Goal: Information Seeking & Learning: Learn about a topic

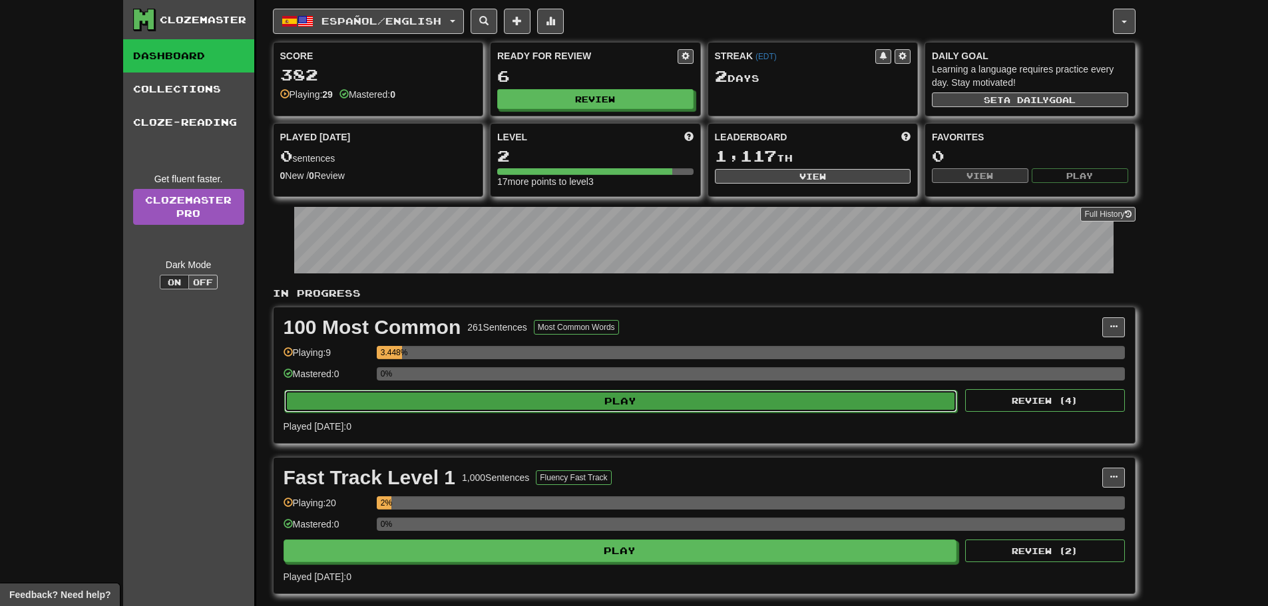
click at [613, 404] on button "Play" at bounding box center [621, 401] width 674 height 23
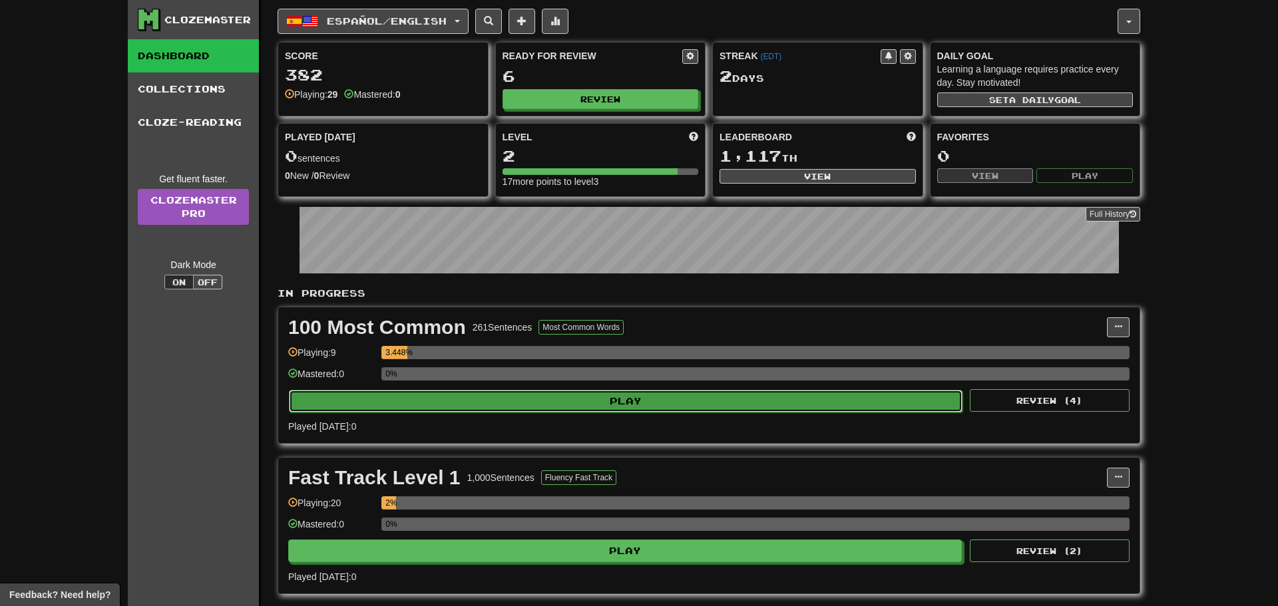
select select "**"
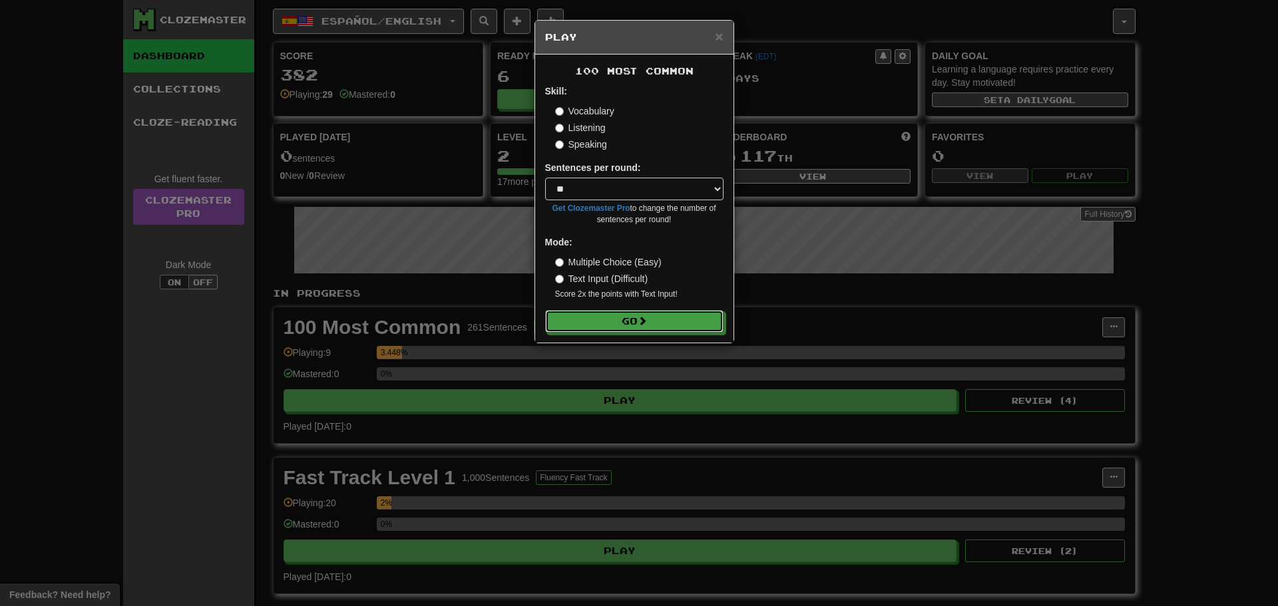
drag, startPoint x: 630, startPoint y: 318, endPoint x: 604, endPoint y: 261, distance: 62.8
click at [603, 265] on form "Skill: Vocabulary Listening Speaking Sentences per round: * ** ** ** ** ** *** …" at bounding box center [634, 209] width 178 height 248
click at [606, 256] on label "Multiple Choice (Easy)" at bounding box center [608, 262] width 106 height 13
click at [617, 318] on button "Go" at bounding box center [635, 322] width 178 height 23
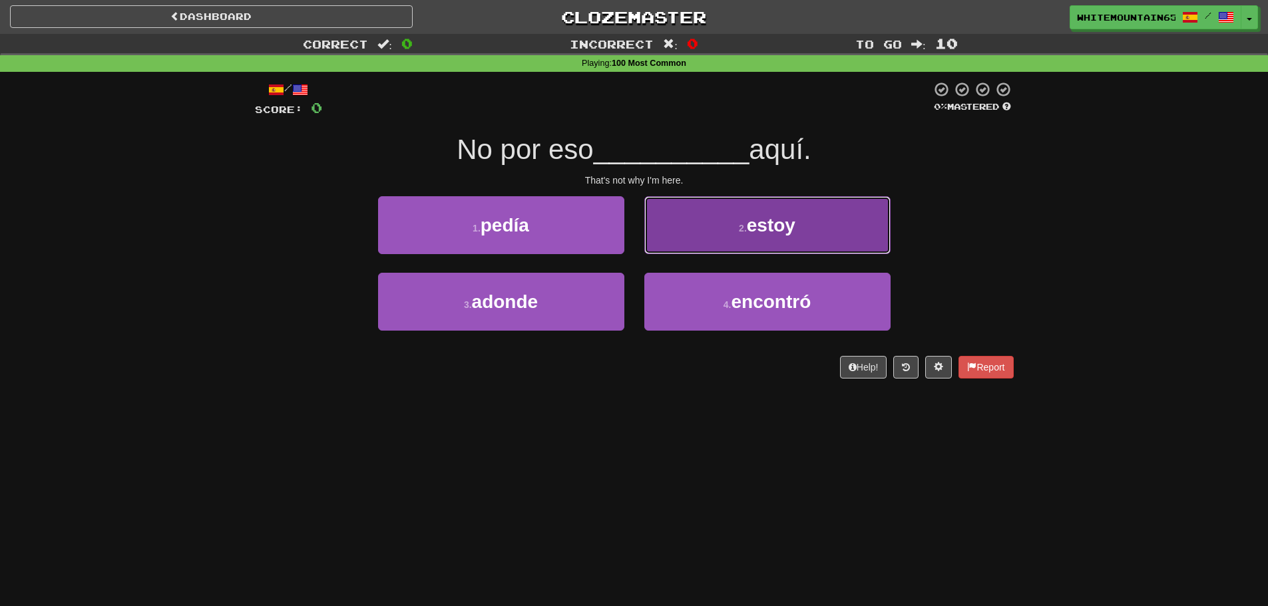
click at [771, 225] on span "estoy" at bounding box center [771, 225] width 49 height 21
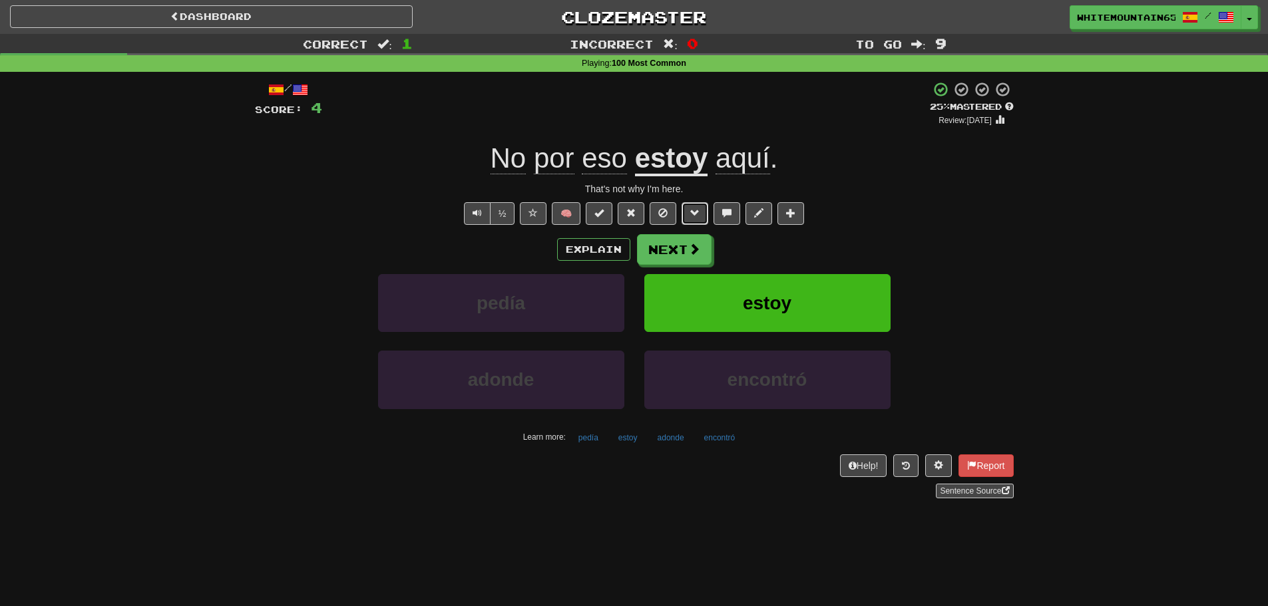
click at [701, 216] on button at bounding box center [694, 213] width 27 height 23
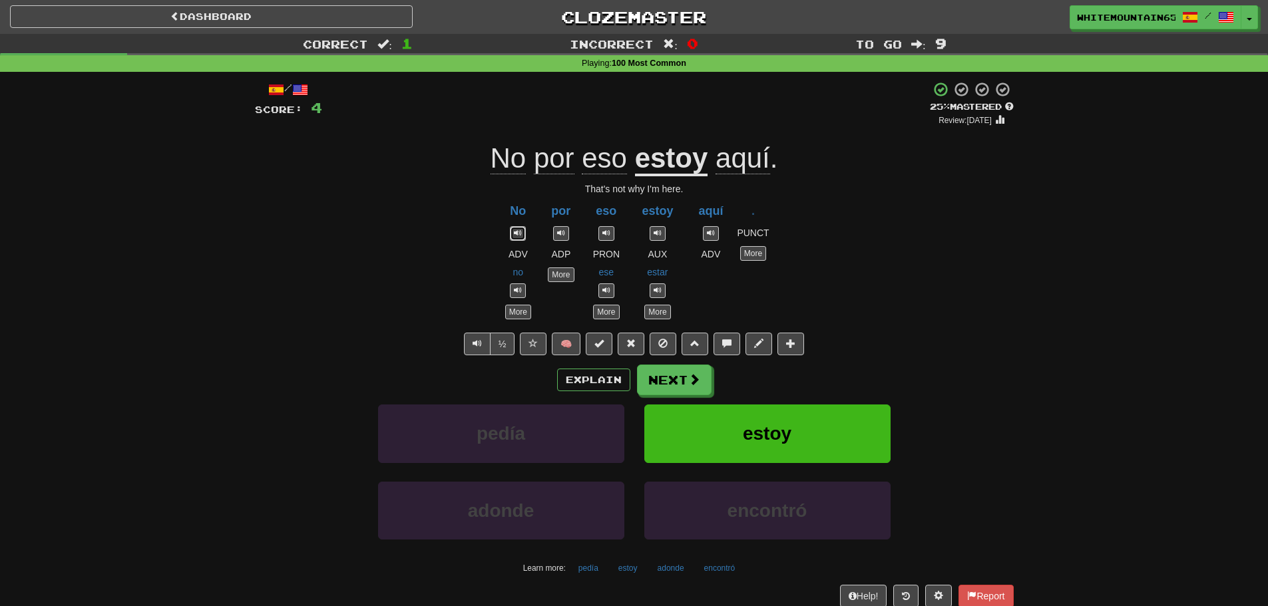
click at [514, 229] on span at bounding box center [518, 233] width 8 height 8
click at [520, 311] on link "More" at bounding box center [518, 312] width 26 height 15
click at [598, 309] on link "More" at bounding box center [606, 312] width 26 height 15
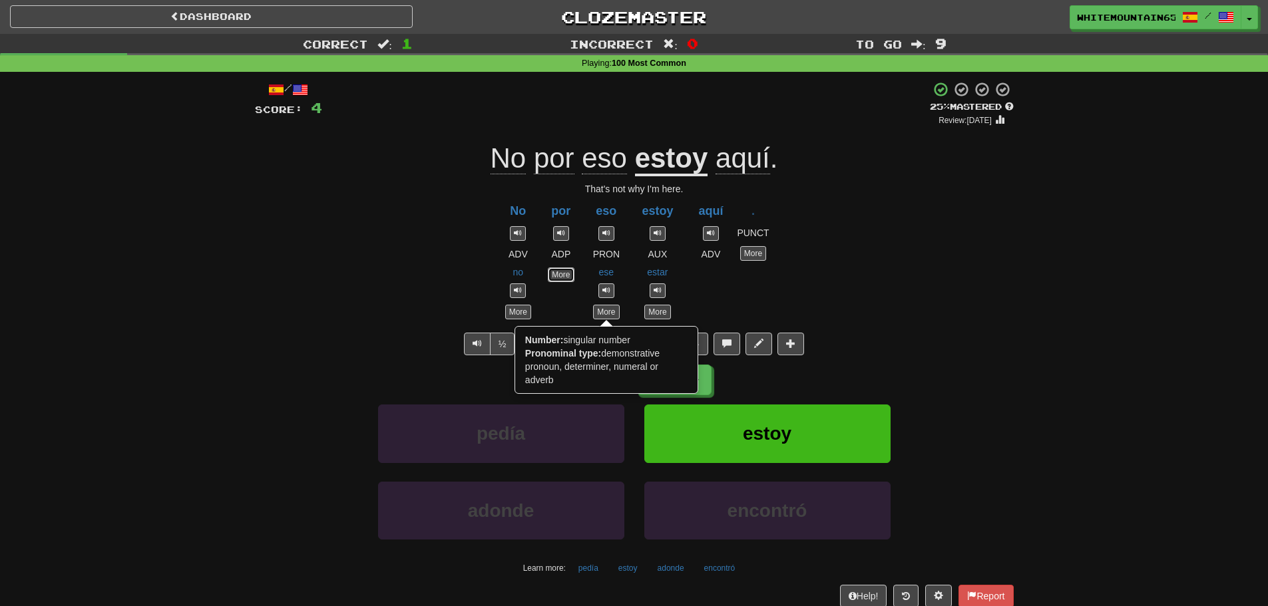
click at [564, 274] on link "More" at bounding box center [561, 275] width 26 height 15
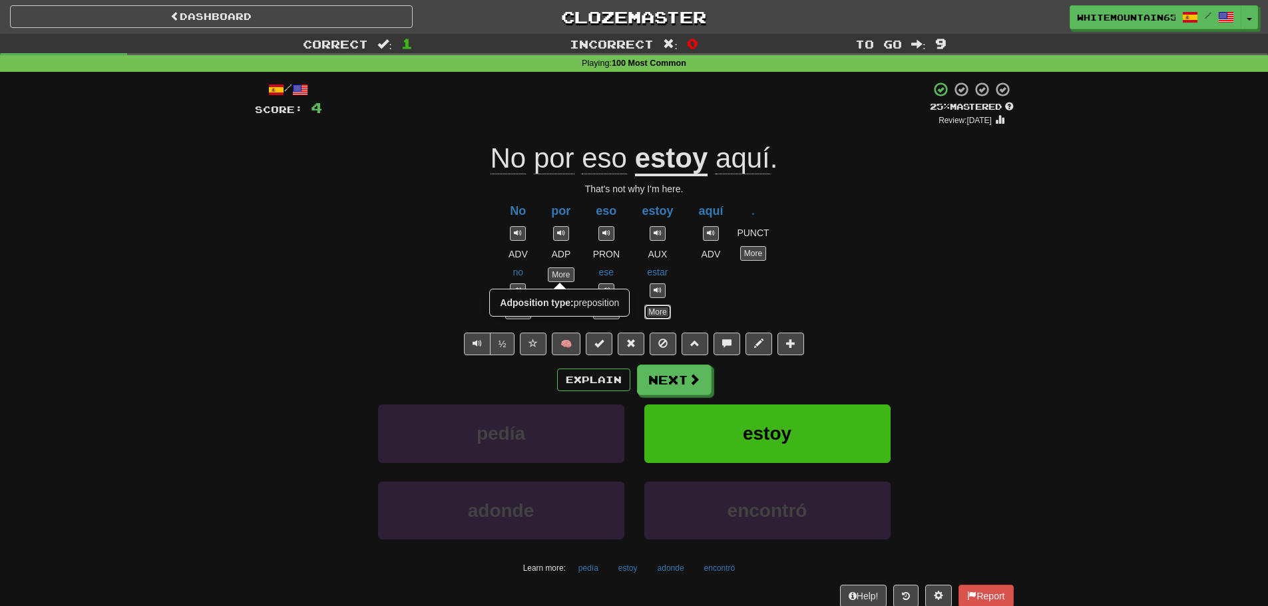
click at [652, 306] on link "More" at bounding box center [657, 312] width 26 height 15
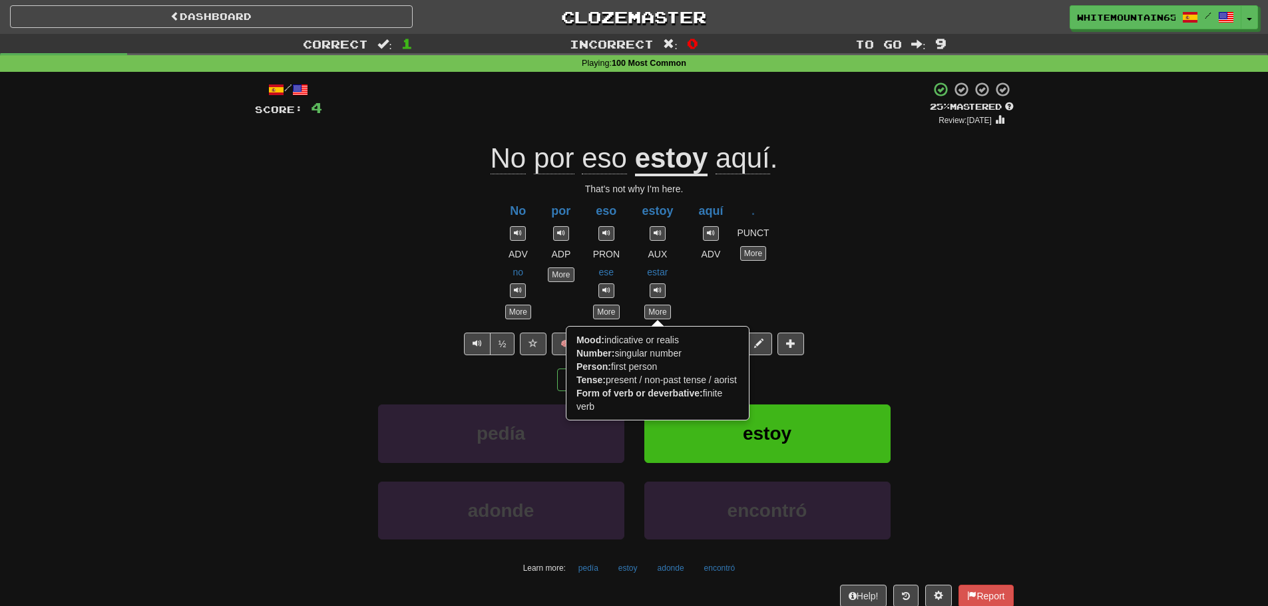
click at [701, 289] on div "No ADV no More por ADP More eso PRON ese More estoy AUX estar More Mood: indica…" at bounding box center [634, 258] width 759 height 124
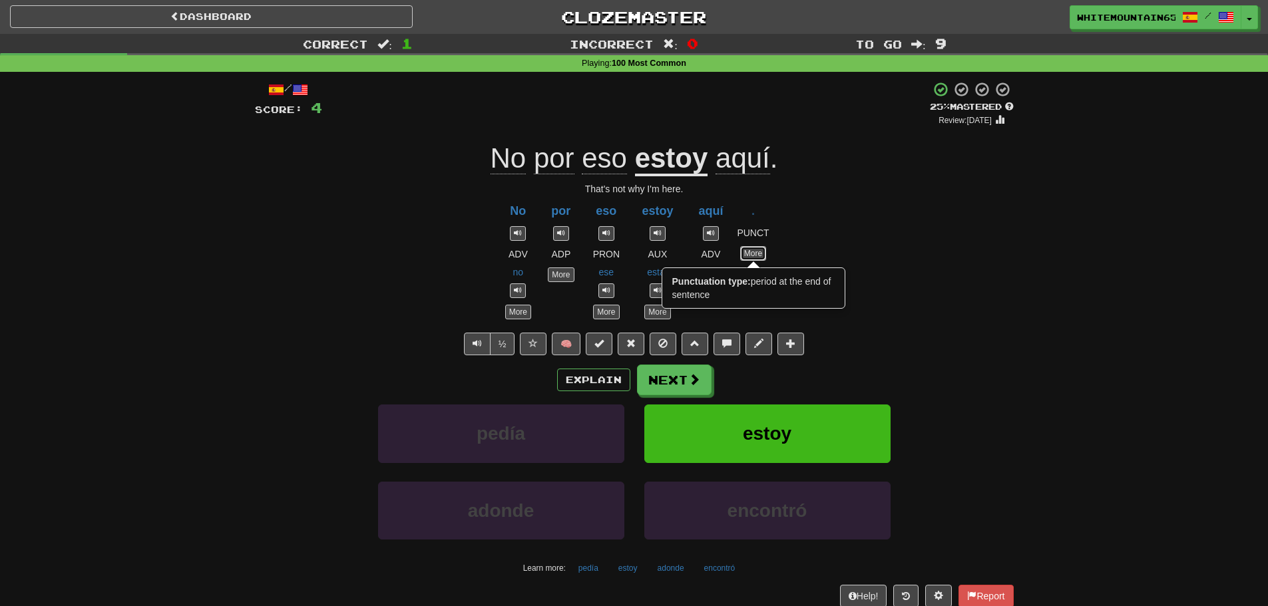
click at [761, 258] on link "More" at bounding box center [753, 253] width 26 height 15
click at [830, 245] on div "No ADV no More por ADP More eso PRON ese More estoy AUX estar More aquí ADV . P…" at bounding box center [634, 258] width 759 height 124
click at [730, 342] on span at bounding box center [726, 343] width 9 height 9
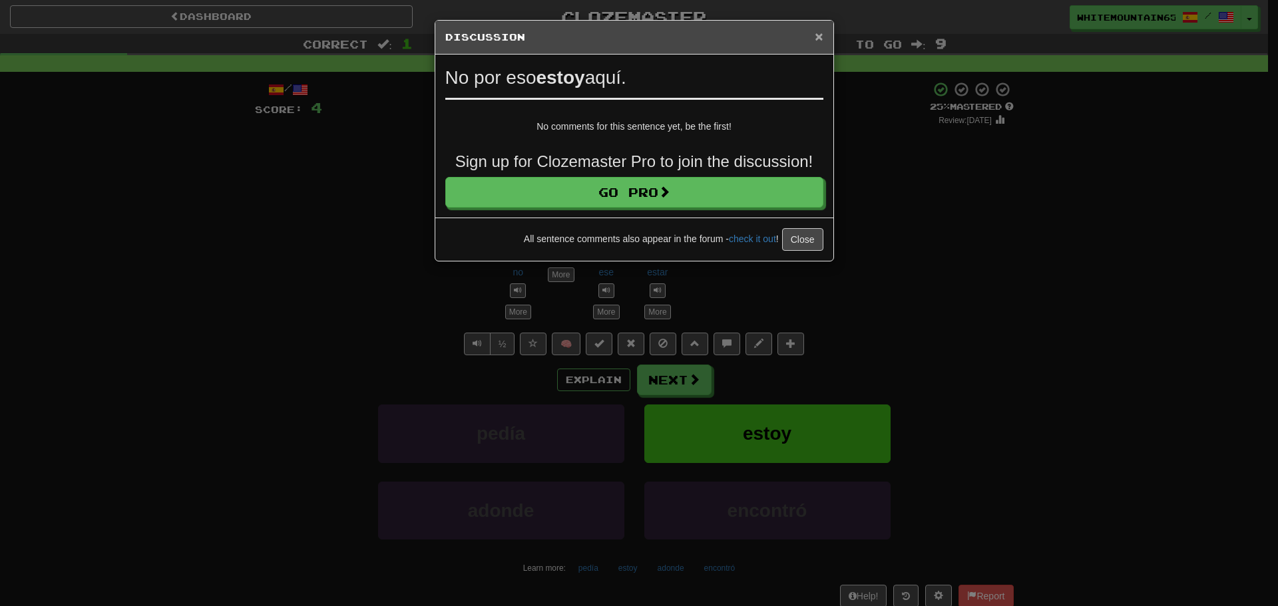
click at [819, 39] on span "×" at bounding box center [819, 36] width 8 height 15
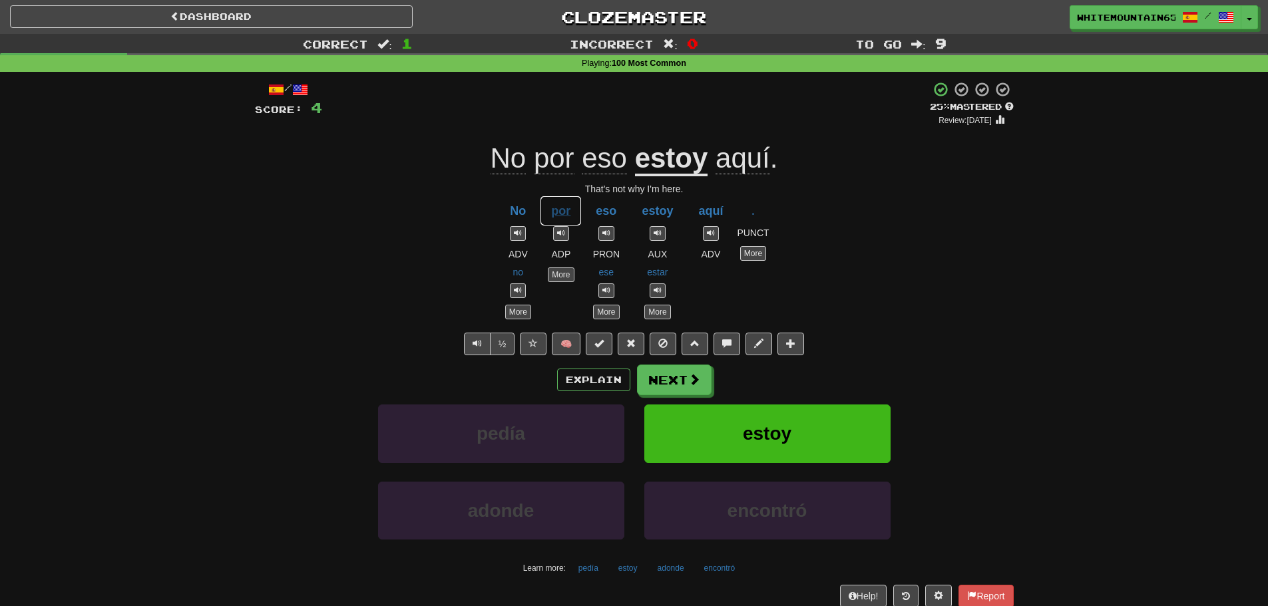
click at [565, 213] on button "por" at bounding box center [561, 211] width 42 height 31
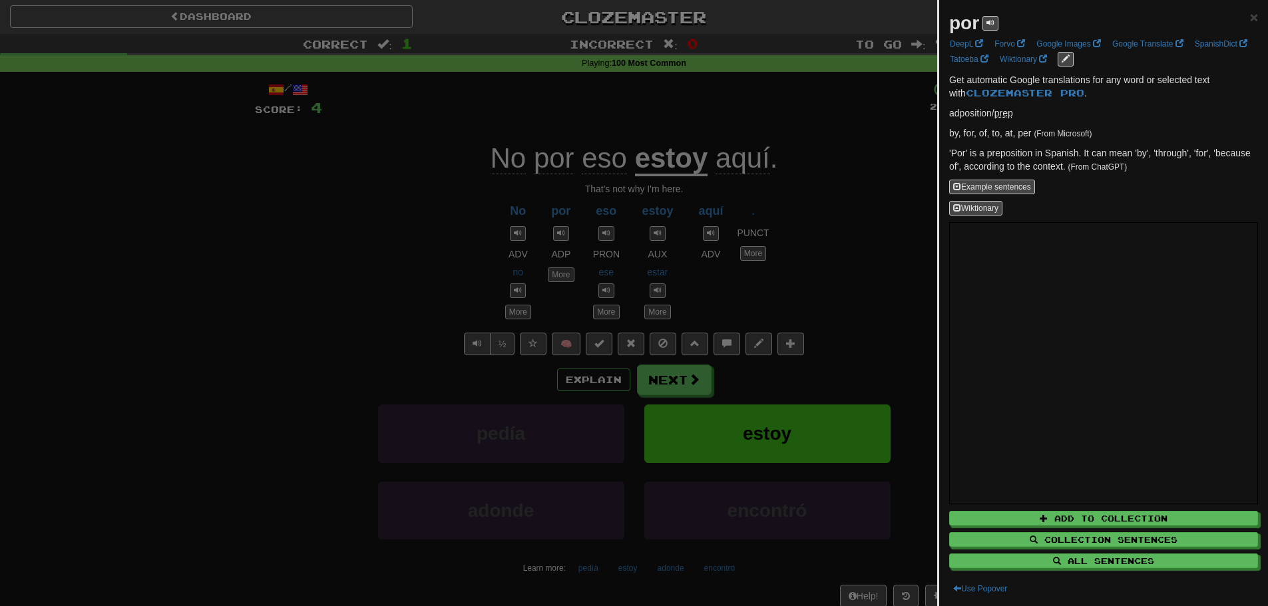
click at [442, 232] on div at bounding box center [634, 303] width 1268 height 606
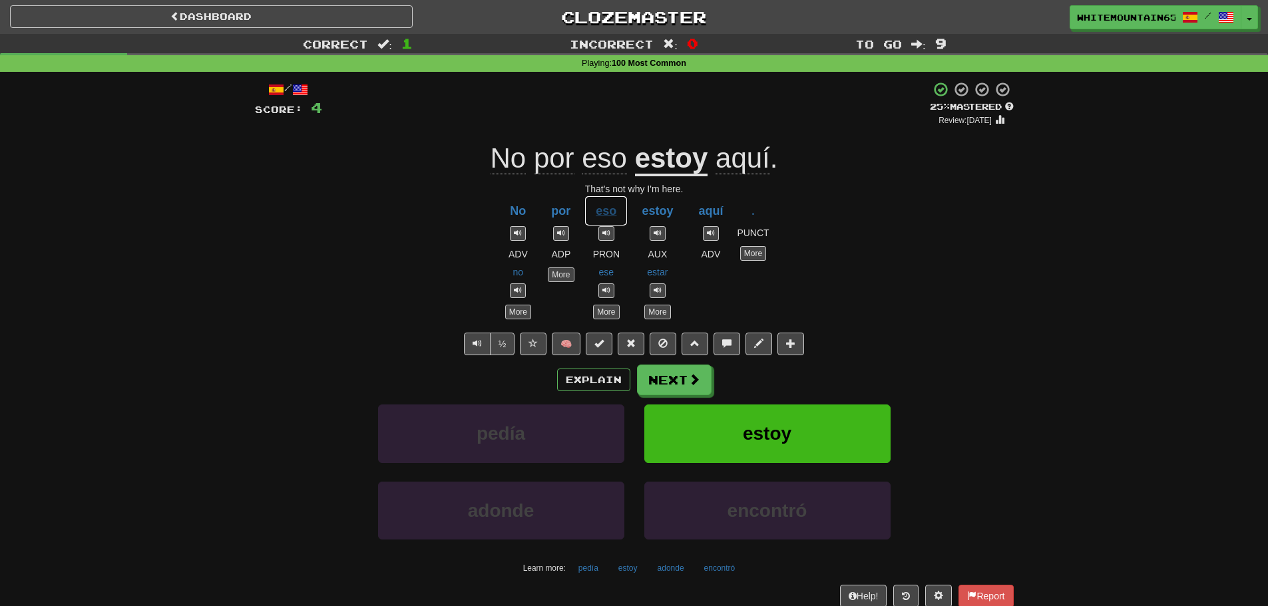
click at [611, 214] on button "eso" at bounding box center [605, 211] width 43 height 31
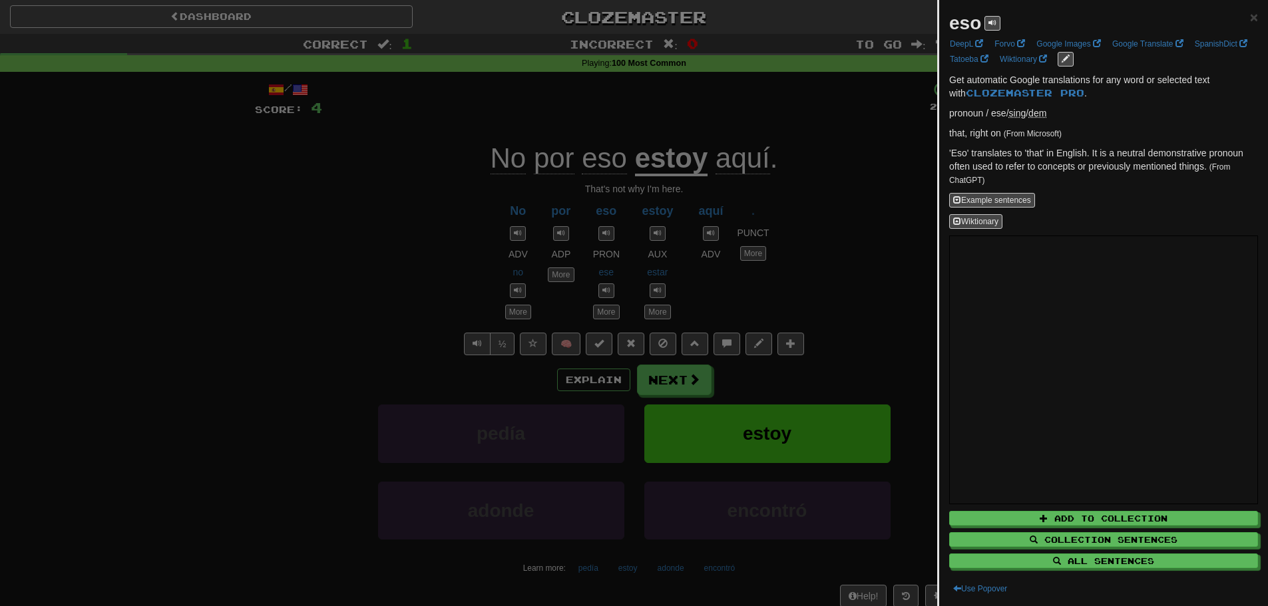
click at [610, 214] on div at bounding box center [634, 303] width 1268 height 606
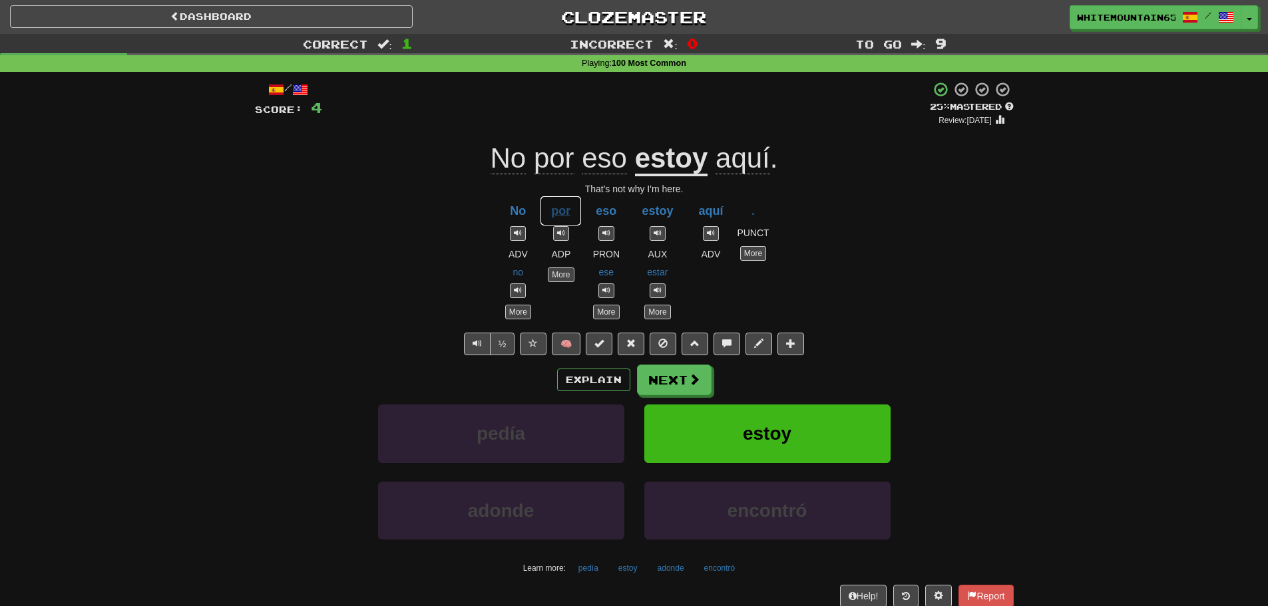
click at [552, 211] on button "por" at bounding box center [561, 211] width 42 height 31
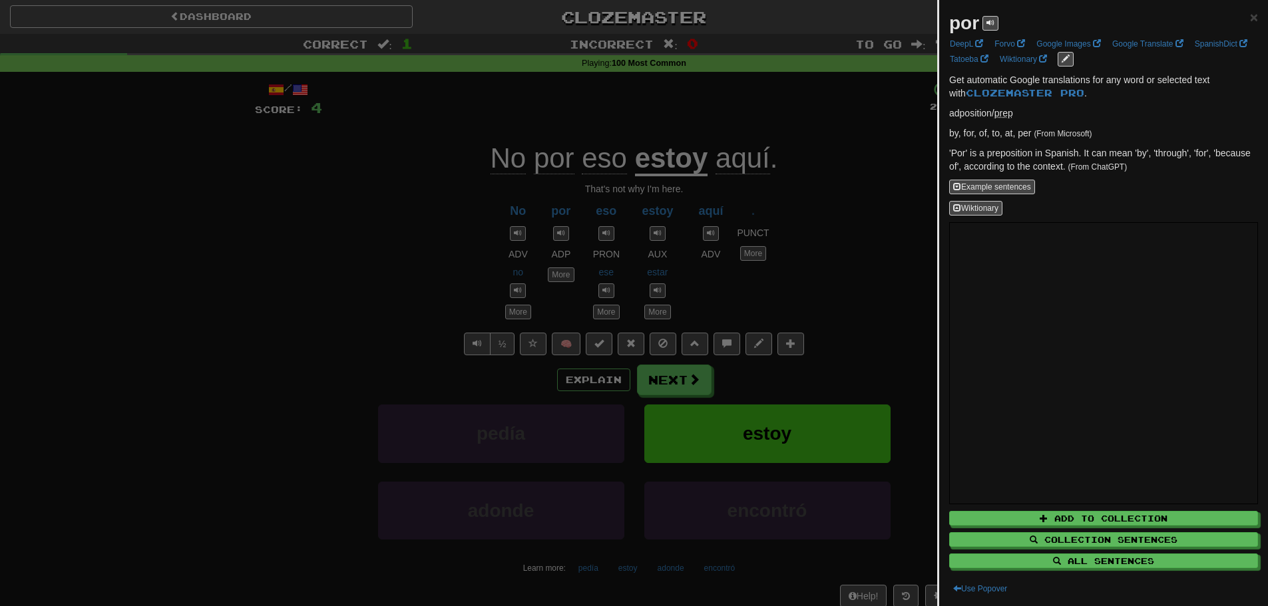
click at [553, 211] on div at bounding box center [634, 303] width 1268 height 606
